Goal: Information Seeking & Learning: Learn about a topic

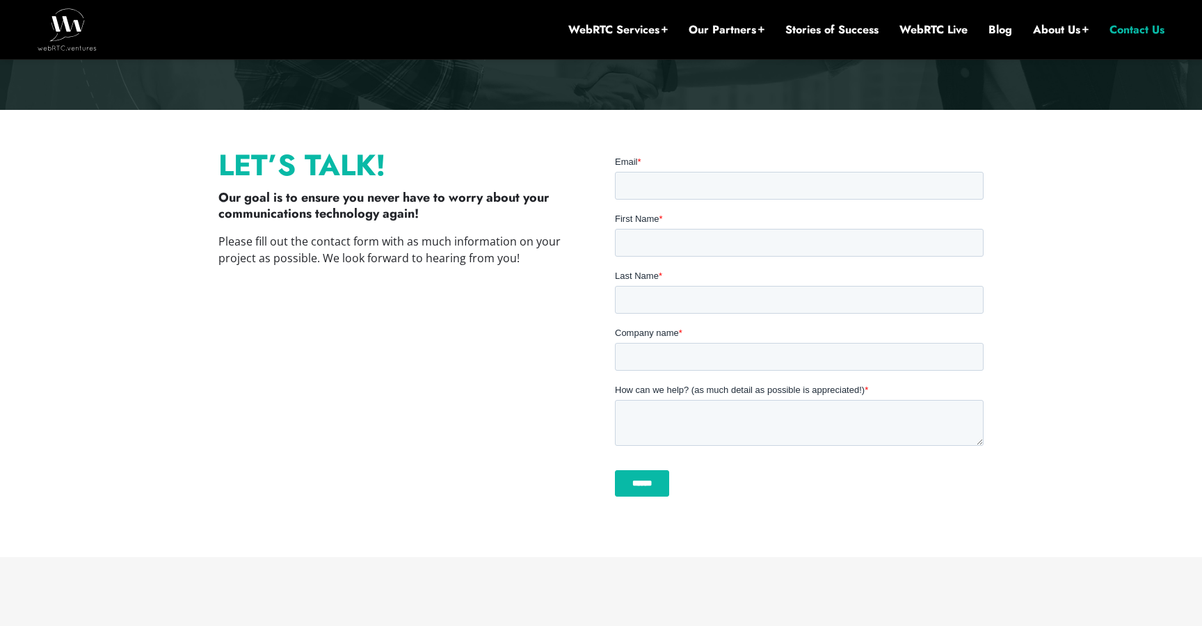
scroll to position [327, 0]
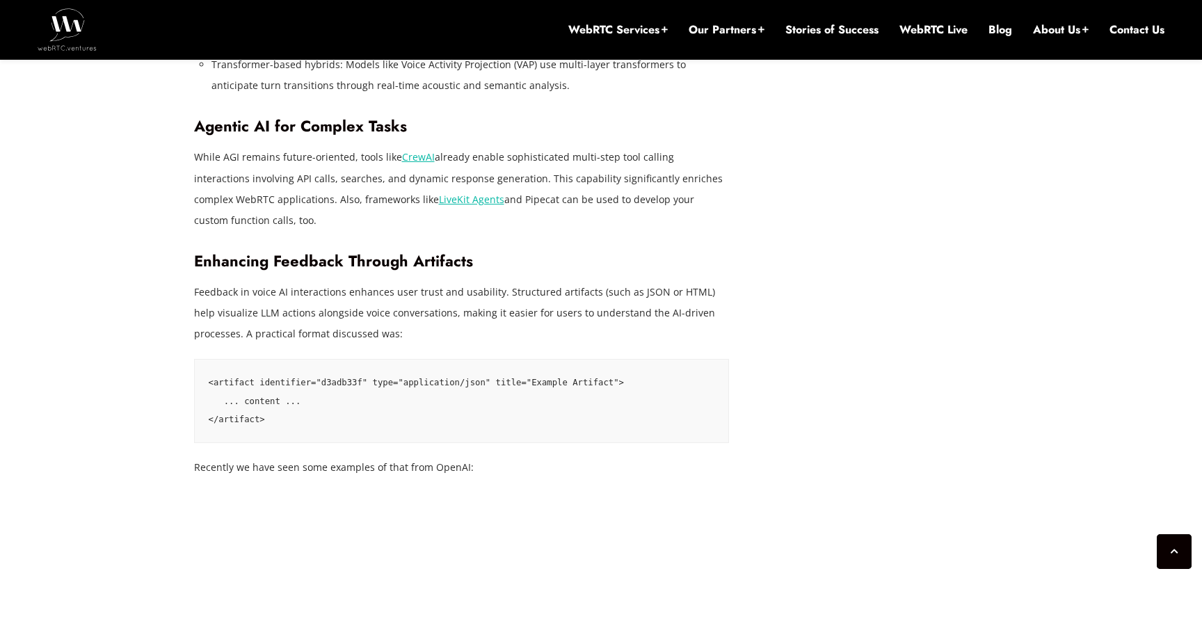
scroll to position [2760, 0]
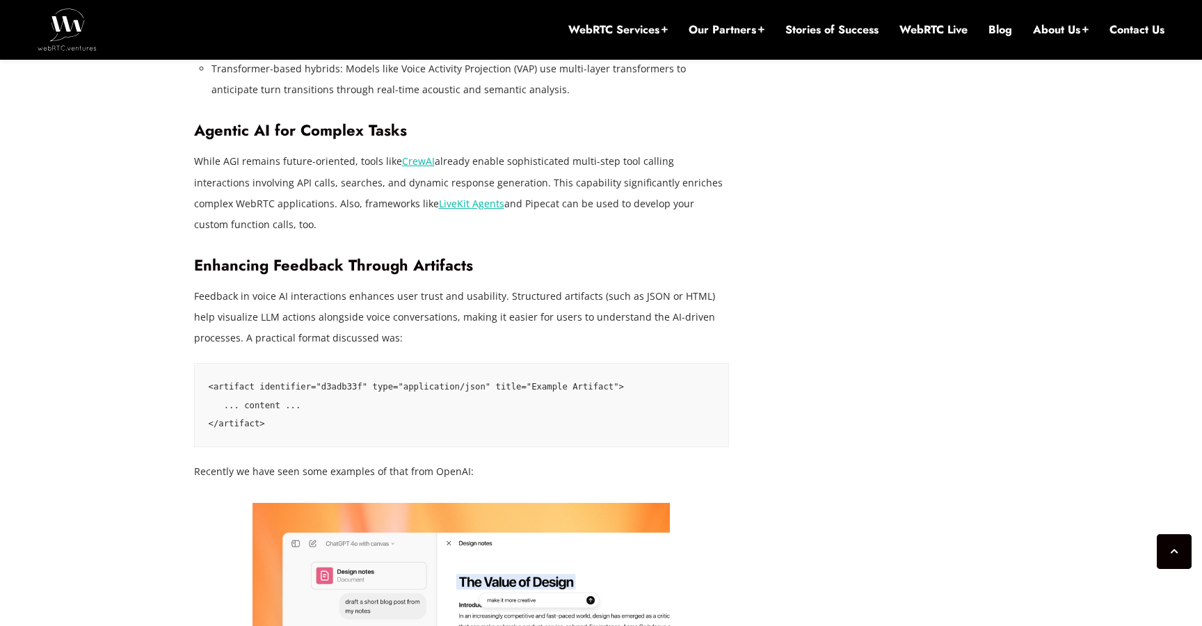
click at [414, 154] on link "CrewAI" at bounding box center [418, 160] width 33 height 13
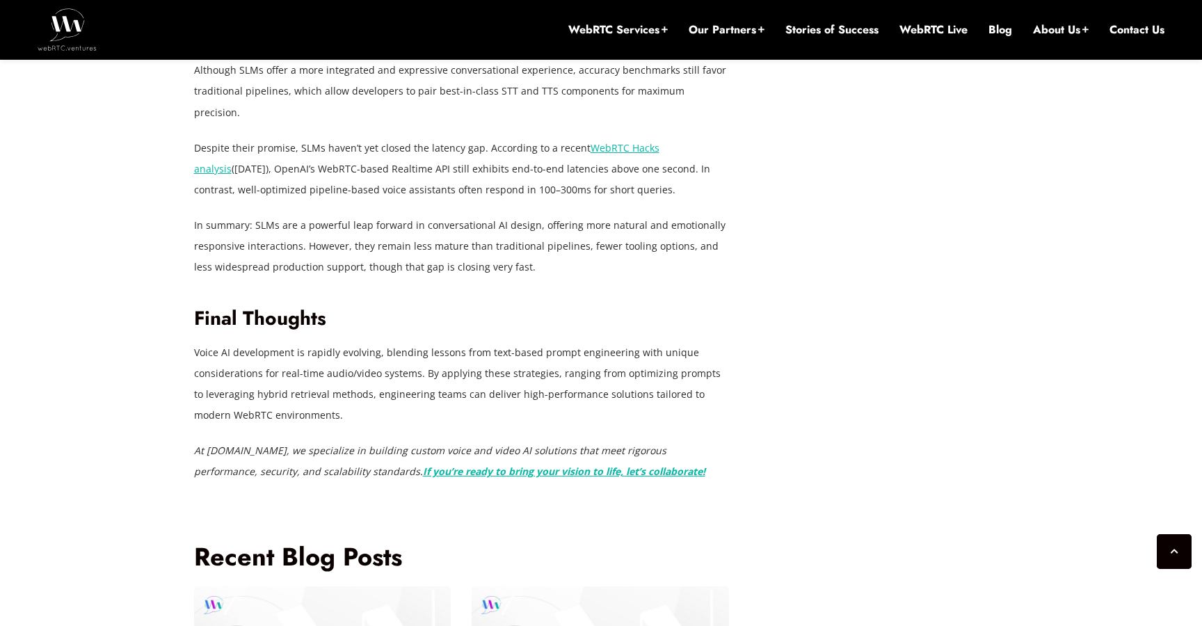
scroll to position [4526, 0]
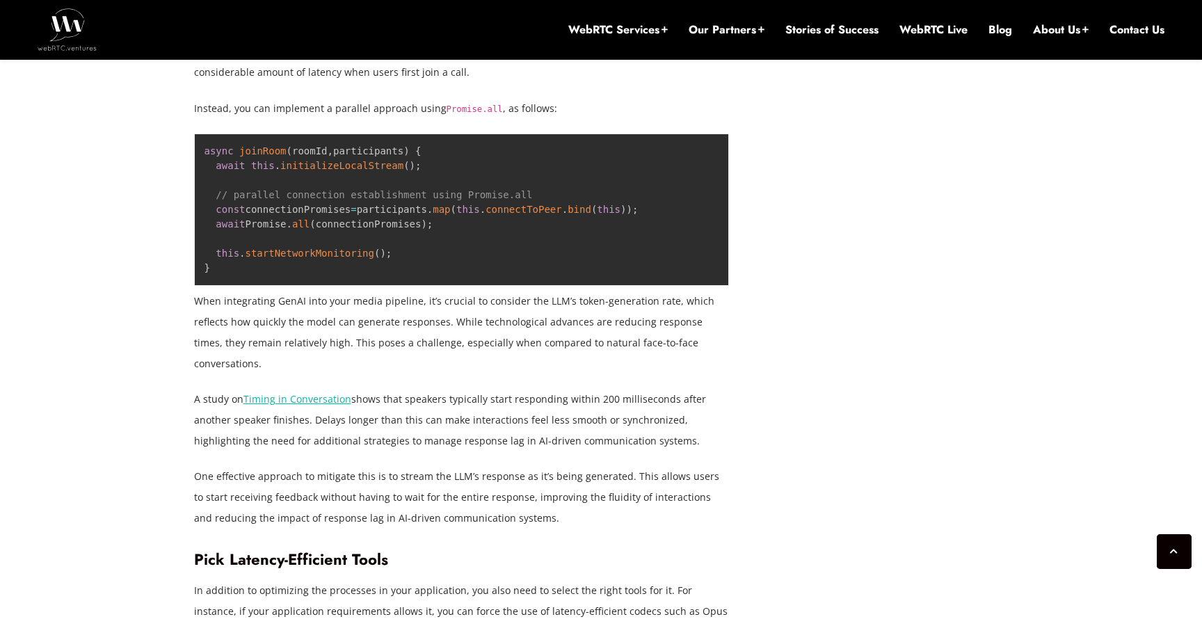
scroll to position [3819, 0]
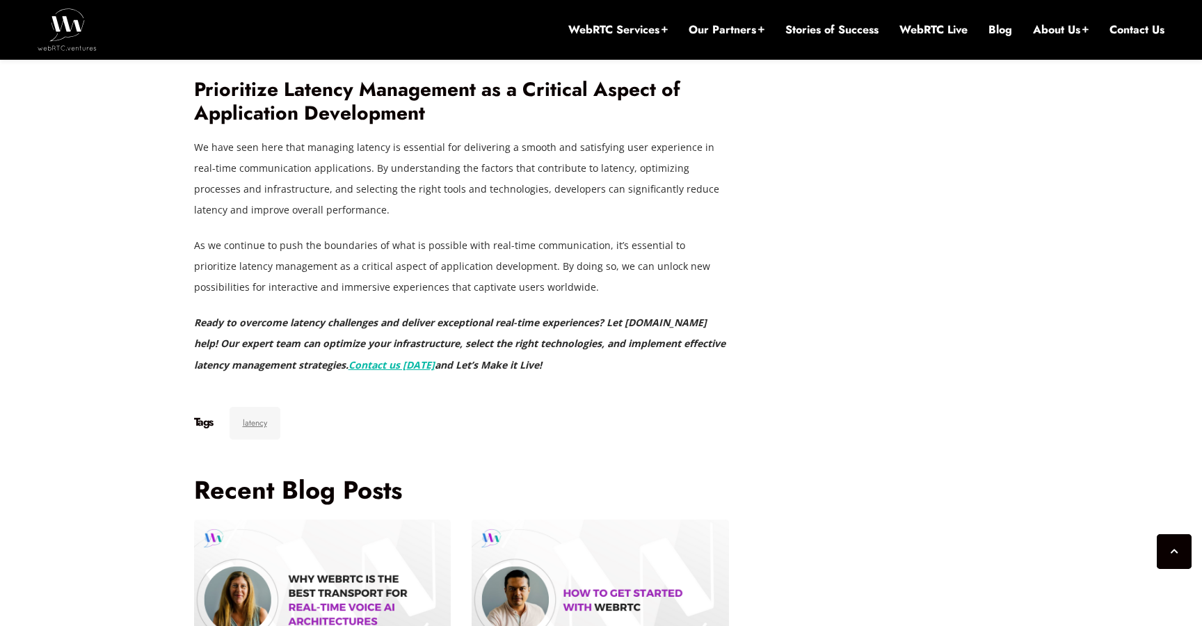
scroll to position [4594, 0]
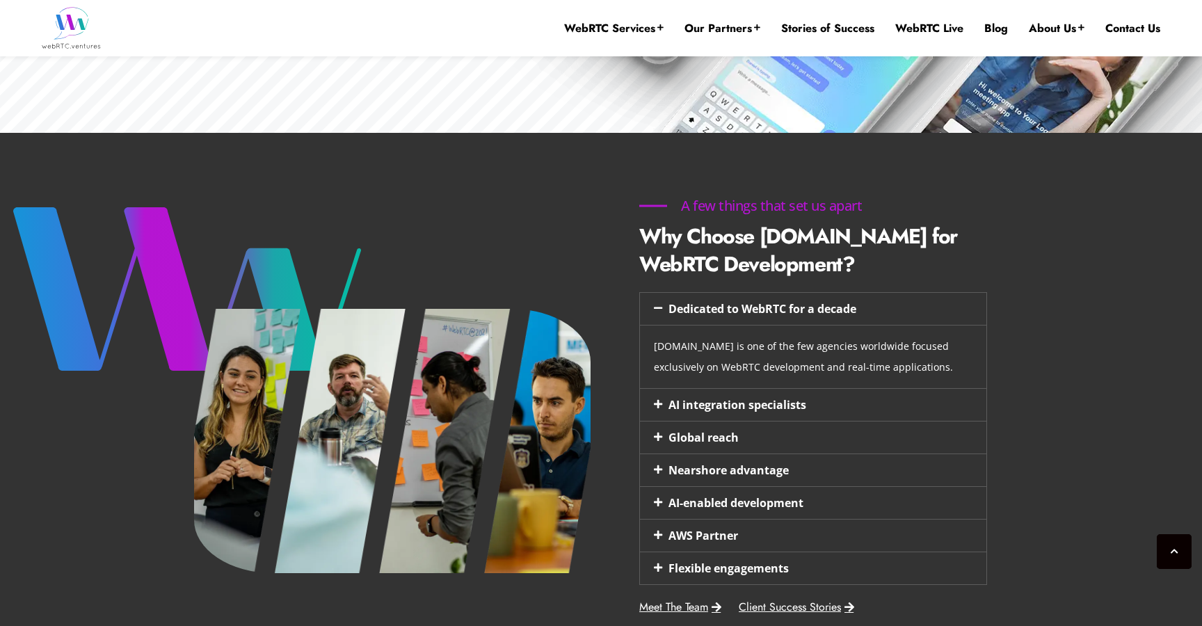
scroll to position [471, 0]
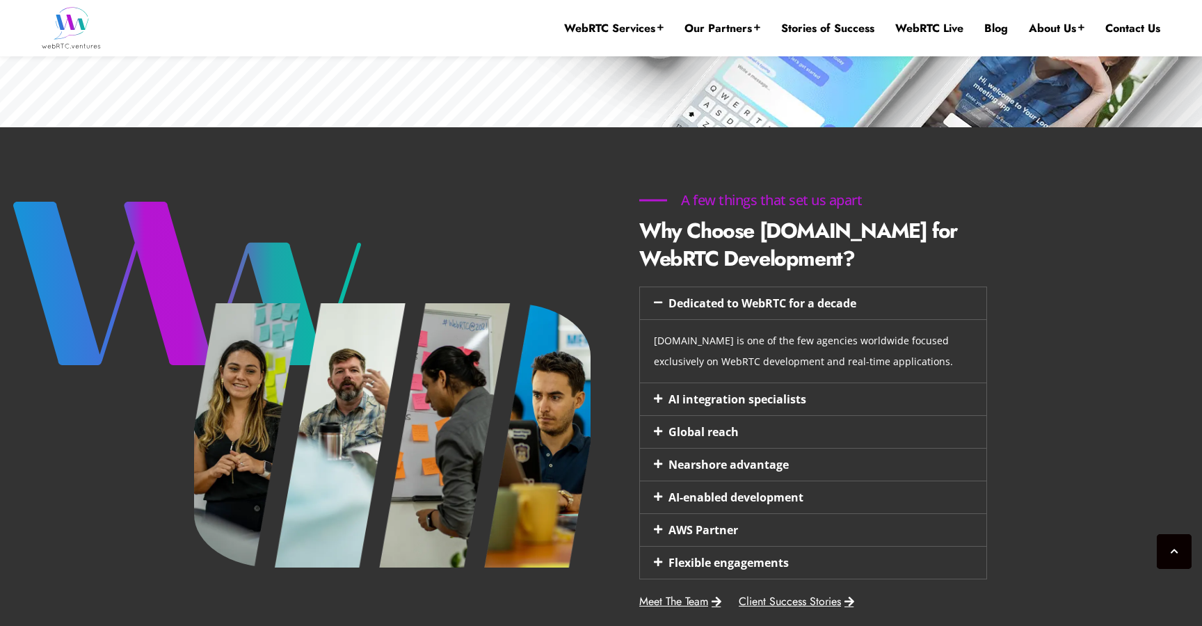
click at [745, 395] on link "AI integration specialists" at bounding box center [737, 399] width 138 height 15
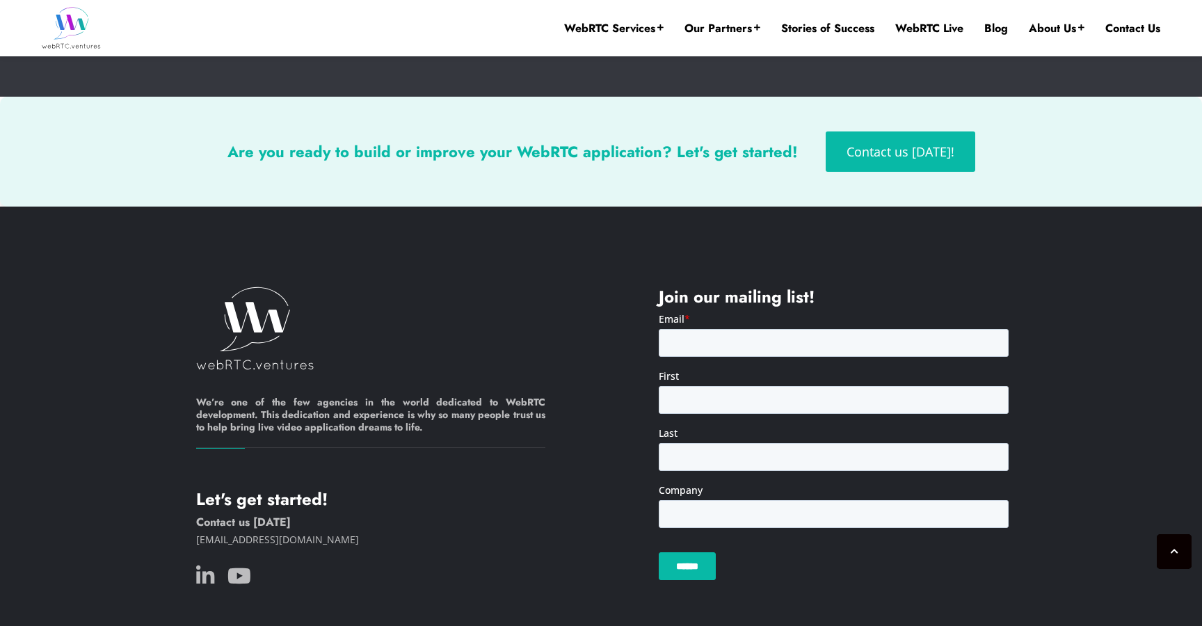
scroll to position [3612, 0]
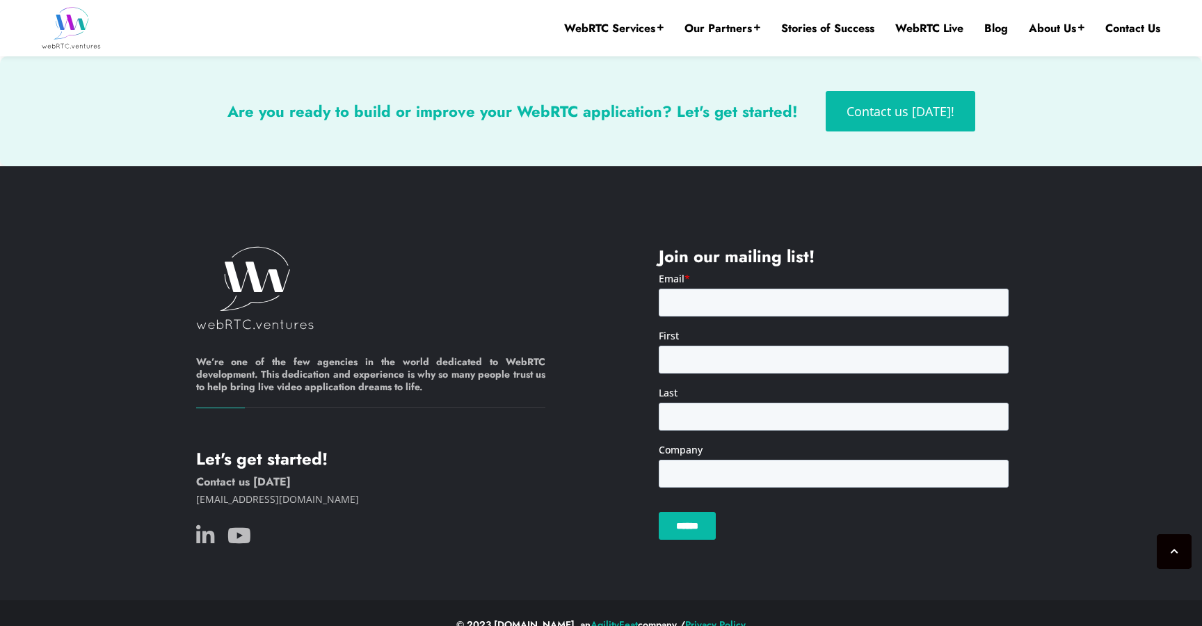
click at [530, 215] on footer "We’re one of the few agencies in the world dedicated to WebRTC development. Thi…" at bounding box center [601, 383] width 1202 height 435
